Goal: Task Accomplishment & Management: Use online tool/utility

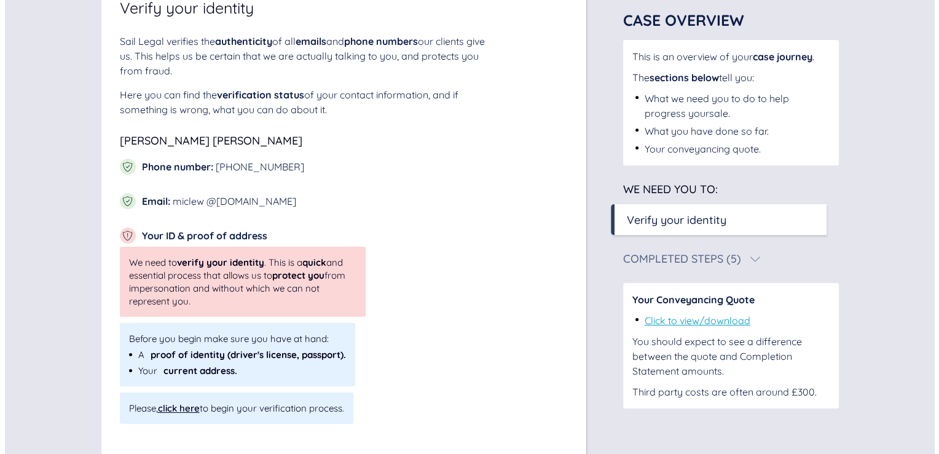
scroll to position [132, 0]
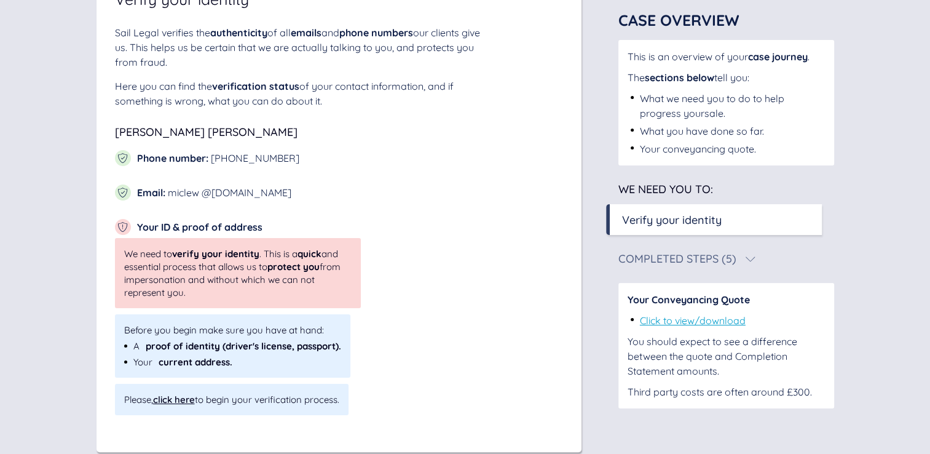
click at [176, 401] on div "click here" at bounding box center [174, 399] width 42 height 12
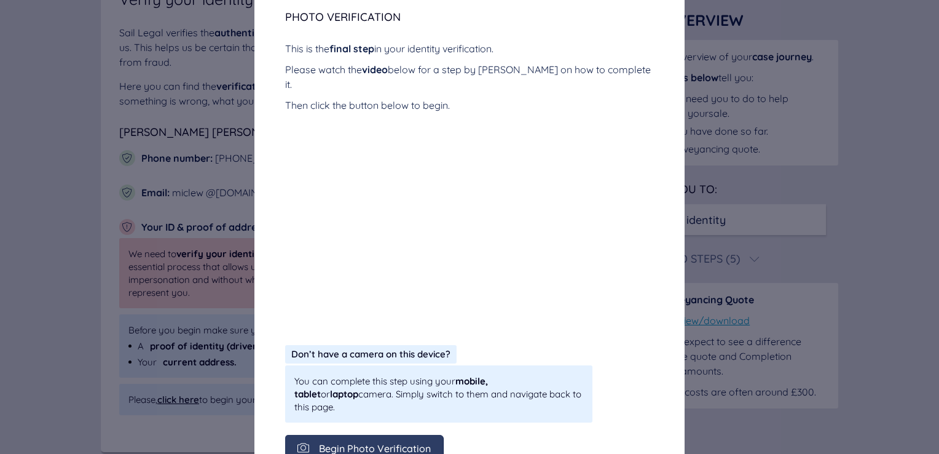
scroll to position [221, 0]
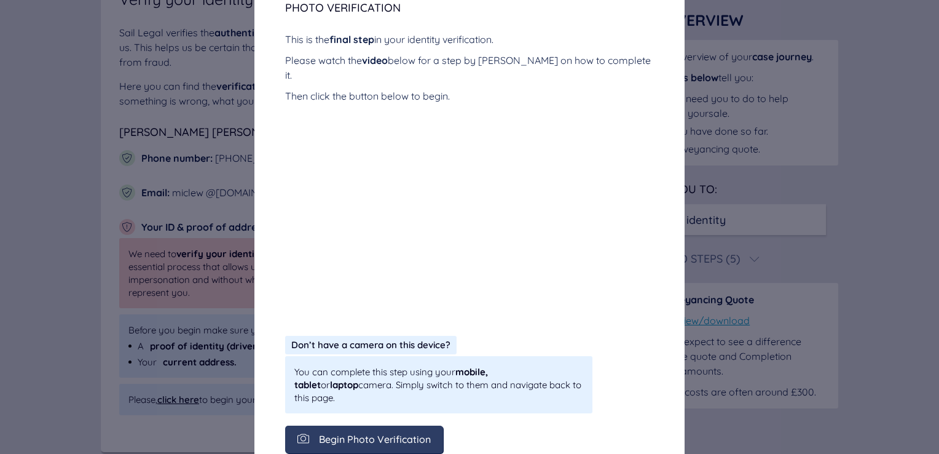
click at [357, 433] on span "Begin Photo Verification" at bounding box center [375, 438] width 112 height 11
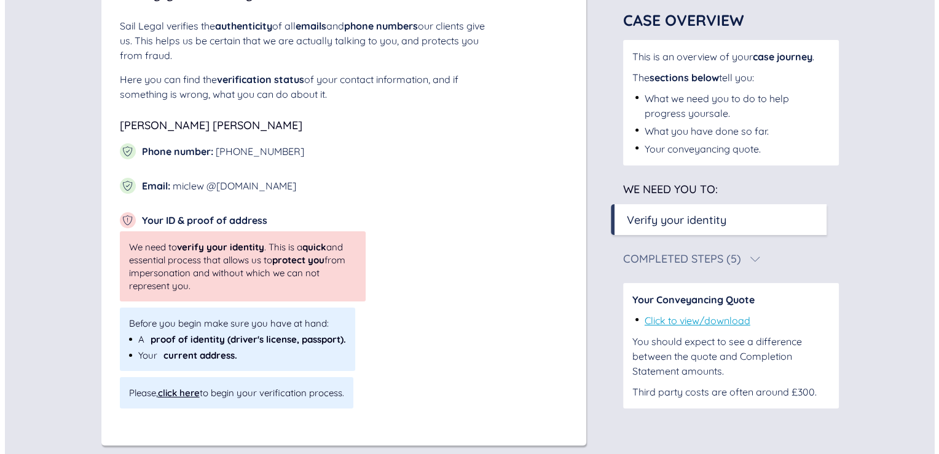
scroll to position [148, 0]
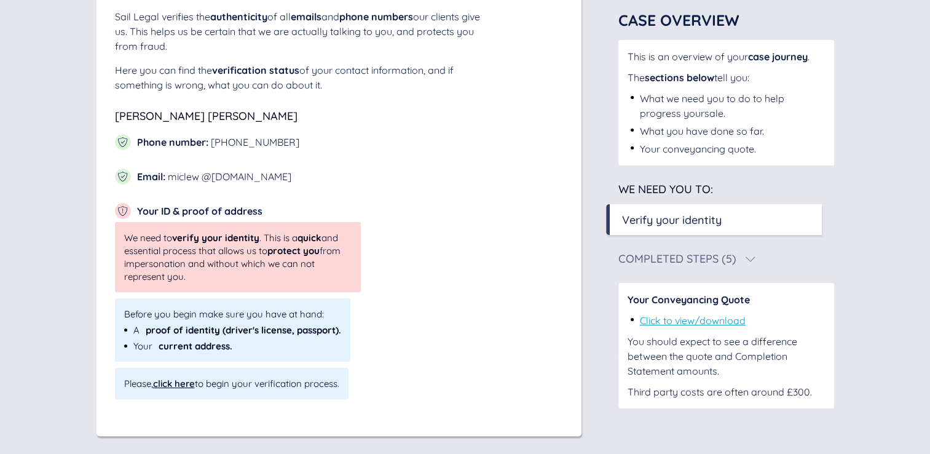
click at [166, 385] on div "click here" at bounding box center [174, 383] width 42 height 12
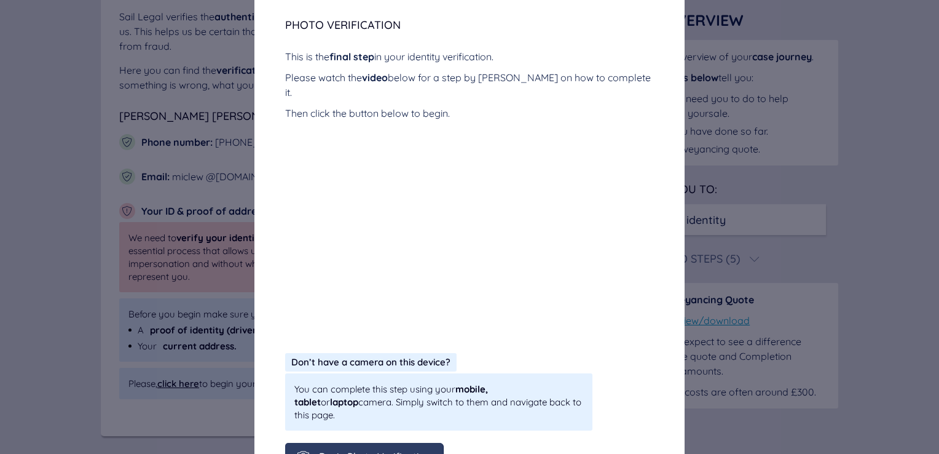
scroll to position [224, 0]
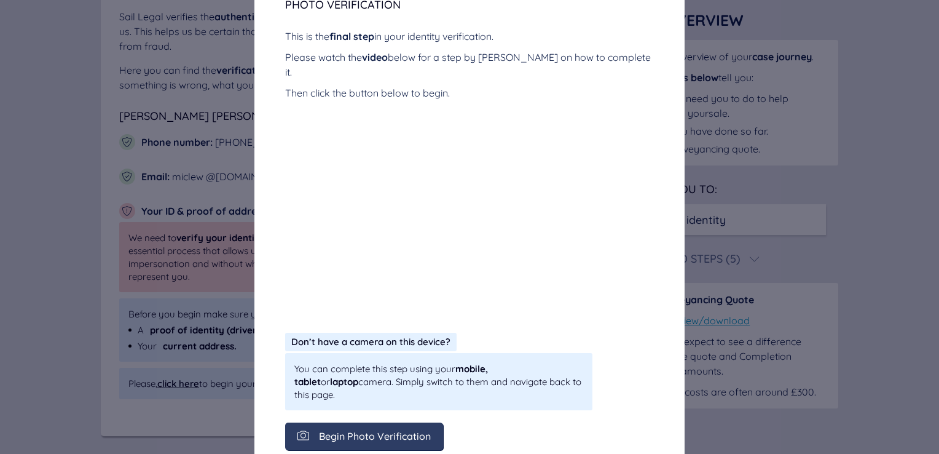
click at [361, 430] on span "Begin Photo Verification" at bounding box center [375, 435] width 112 height 11
